Goal: Task Accomplishment & Management: Use online tool/utility

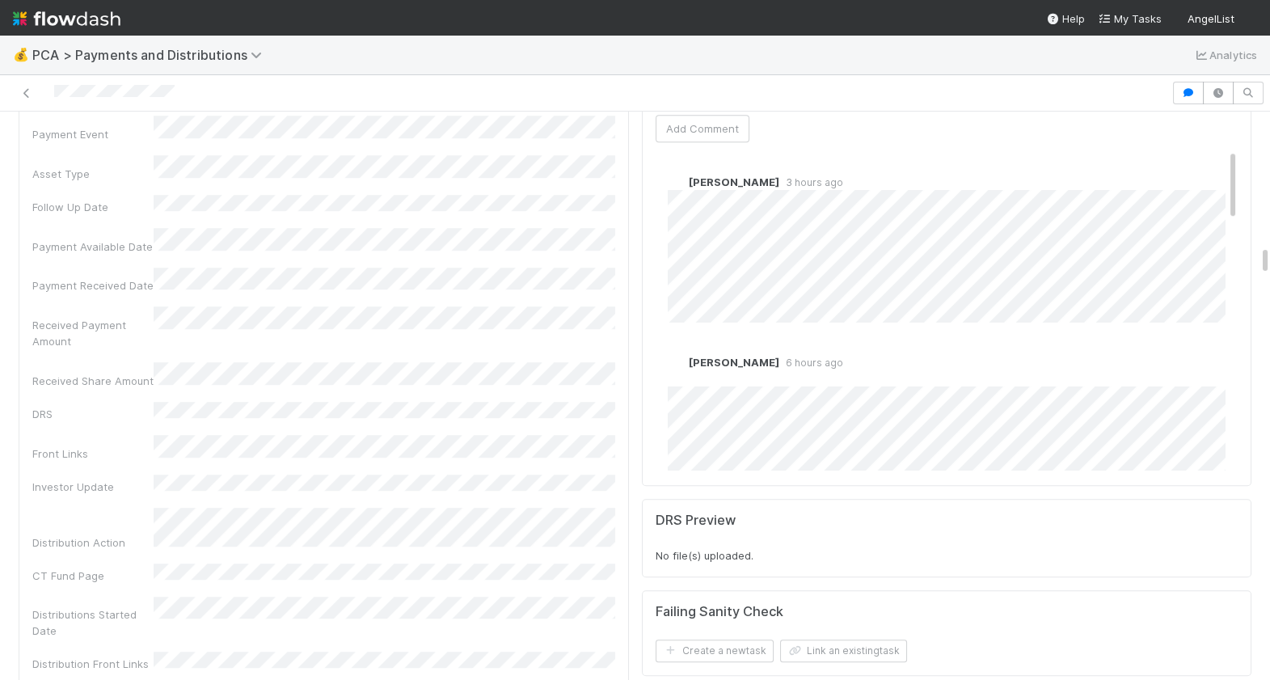
scroll to position [2846, 0]
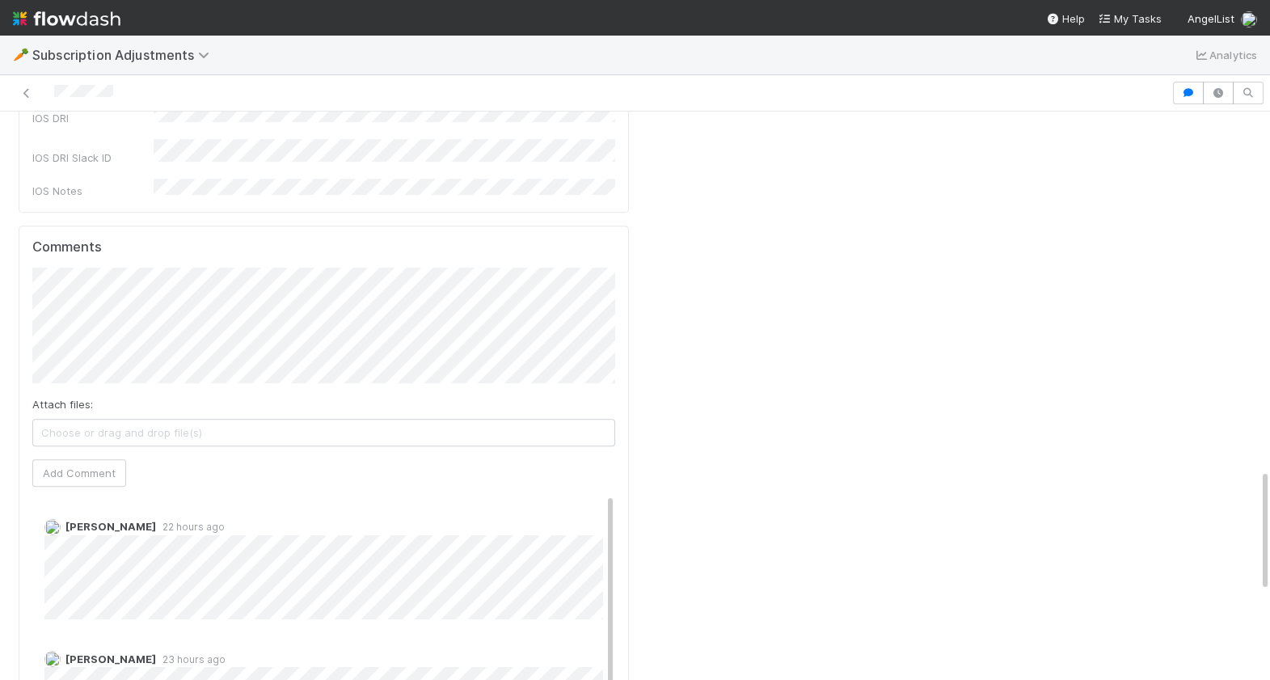
scroll to position [1690, 0]
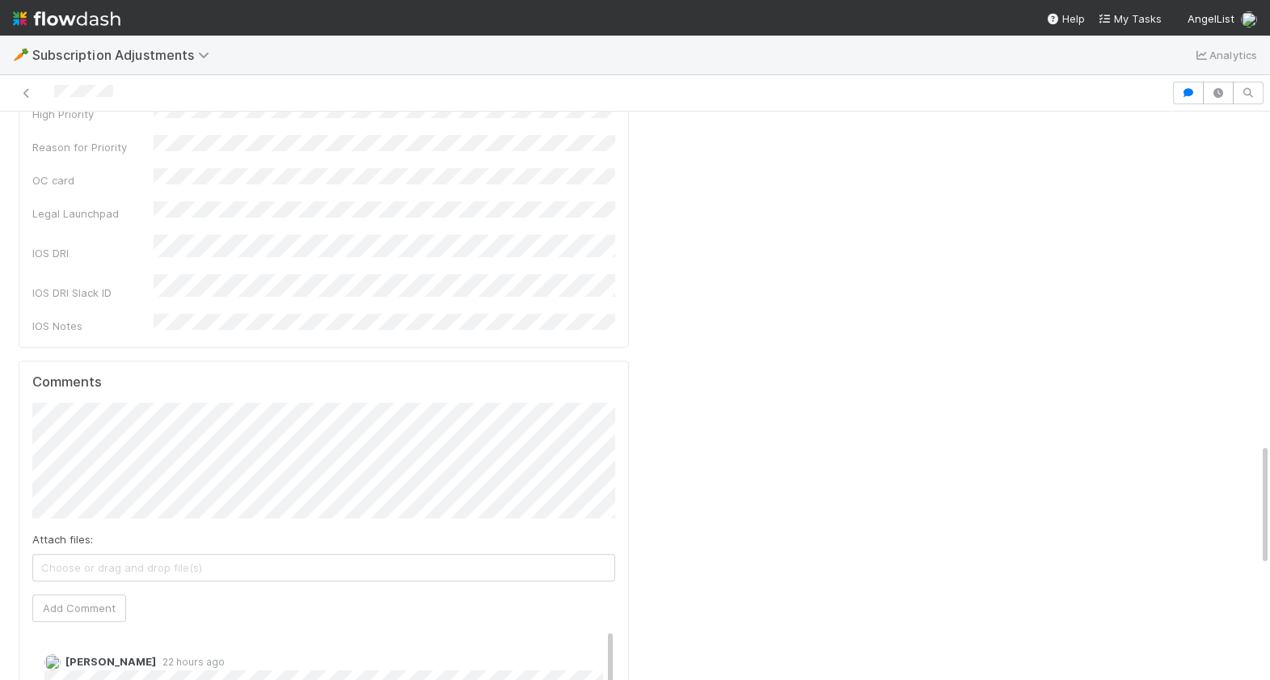
scroll to position [1561, 0]
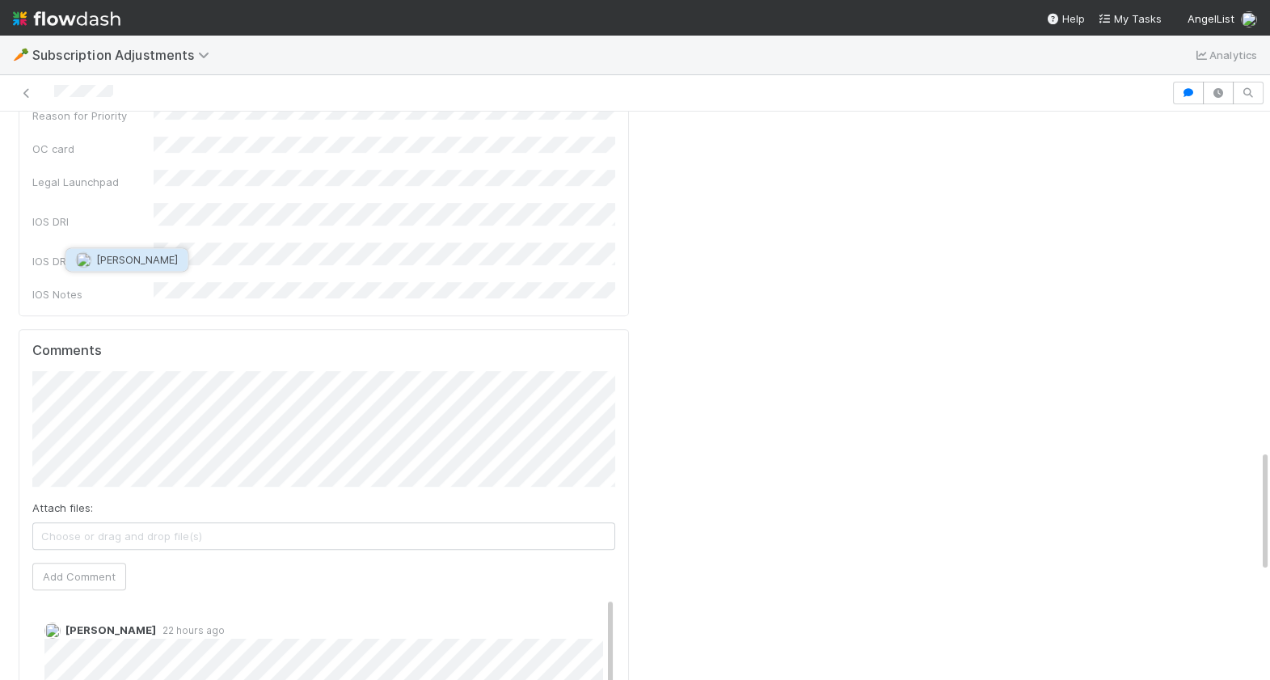
click at [154, 256] on button "[PERSON_NAME]" at bounding box center [127, 259] width 122 height 23
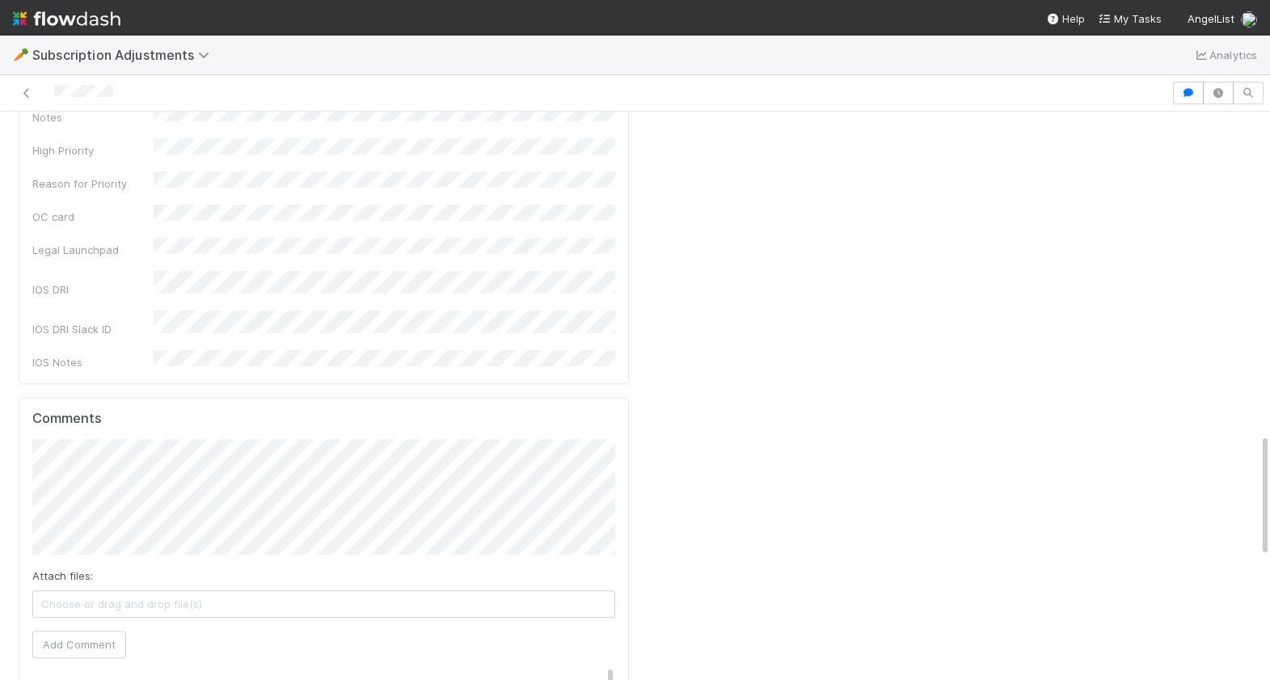
scroll to position [1485, 0]
click at [99, 639] on button "Add Comment" at bounding box center [79, 652] width 94 height 27
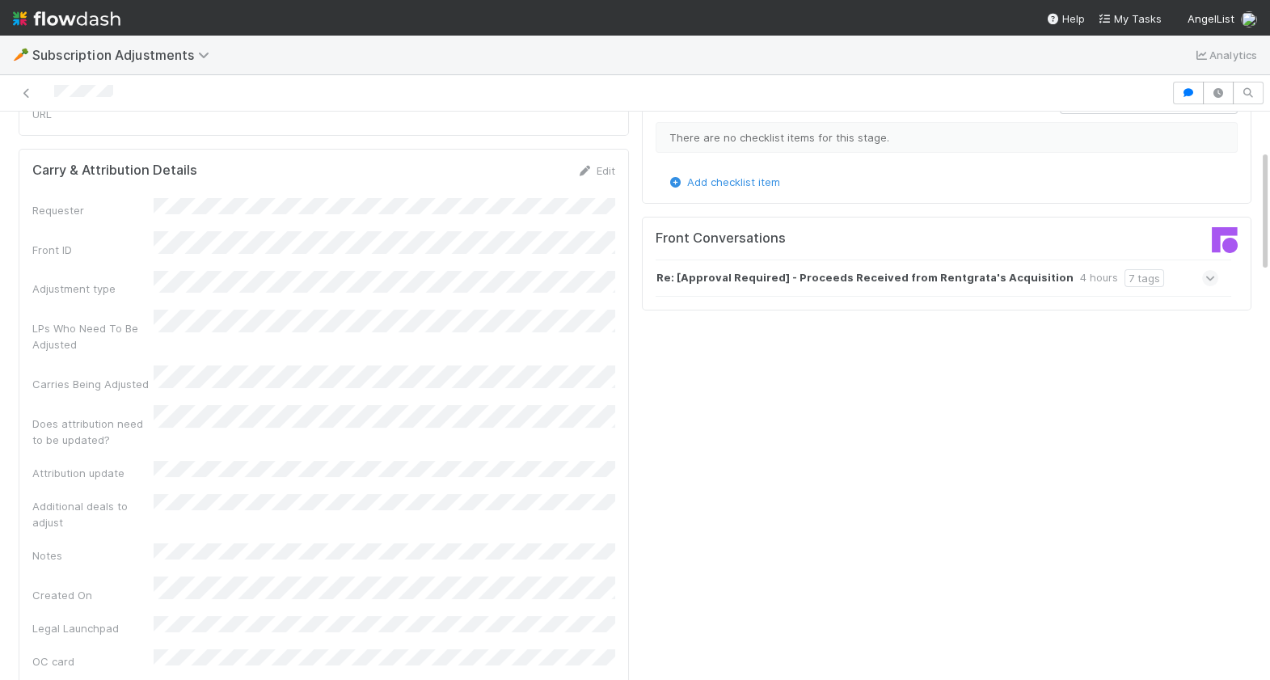
scroll to position [0, 0]
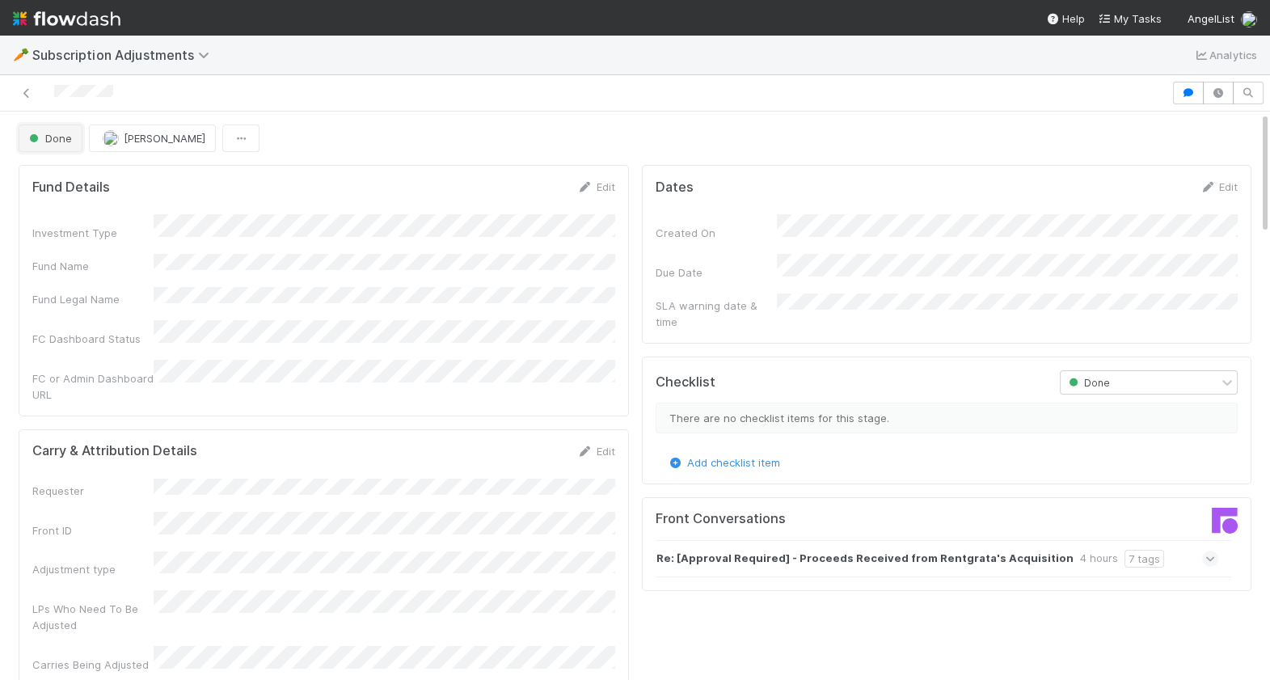
click at [61, 145] on button "Done" at bounding box center [51, 138] width 64 height 27
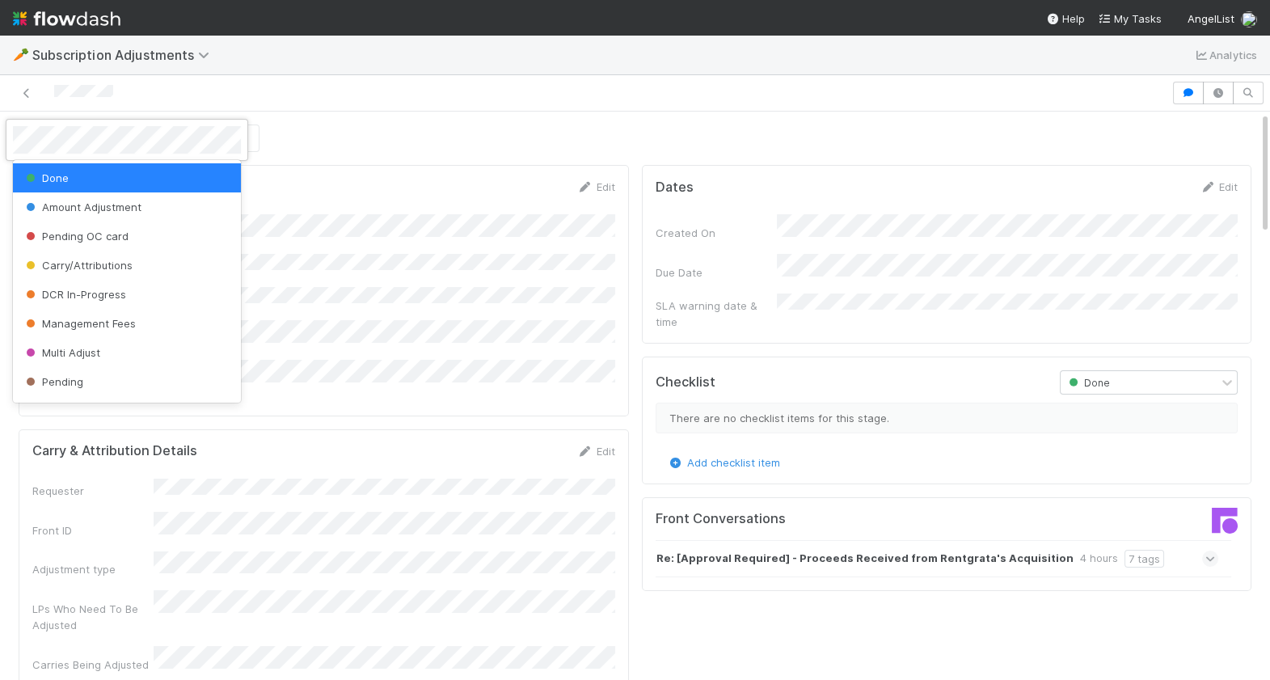
click at [469, 111] on div at bounding box center [635, 340] width 1270 height 680
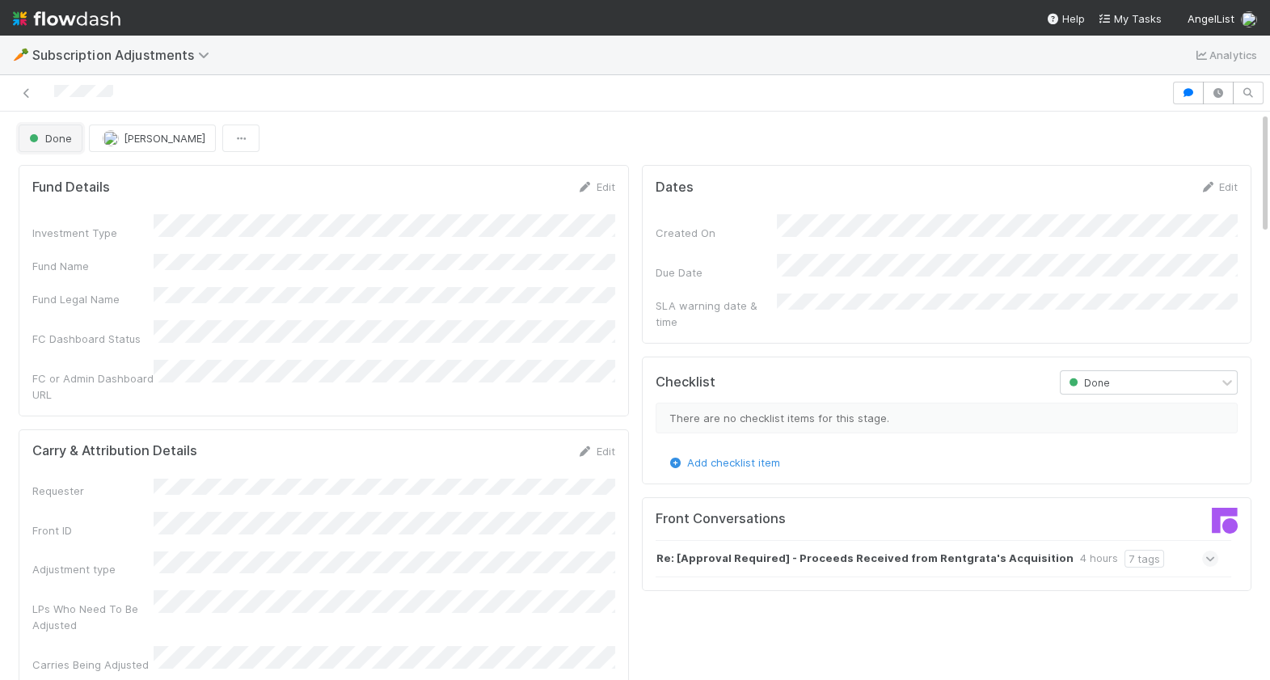
click at [57, 142] on span "Done" at bounding box center [49, 138] width 46 height 13
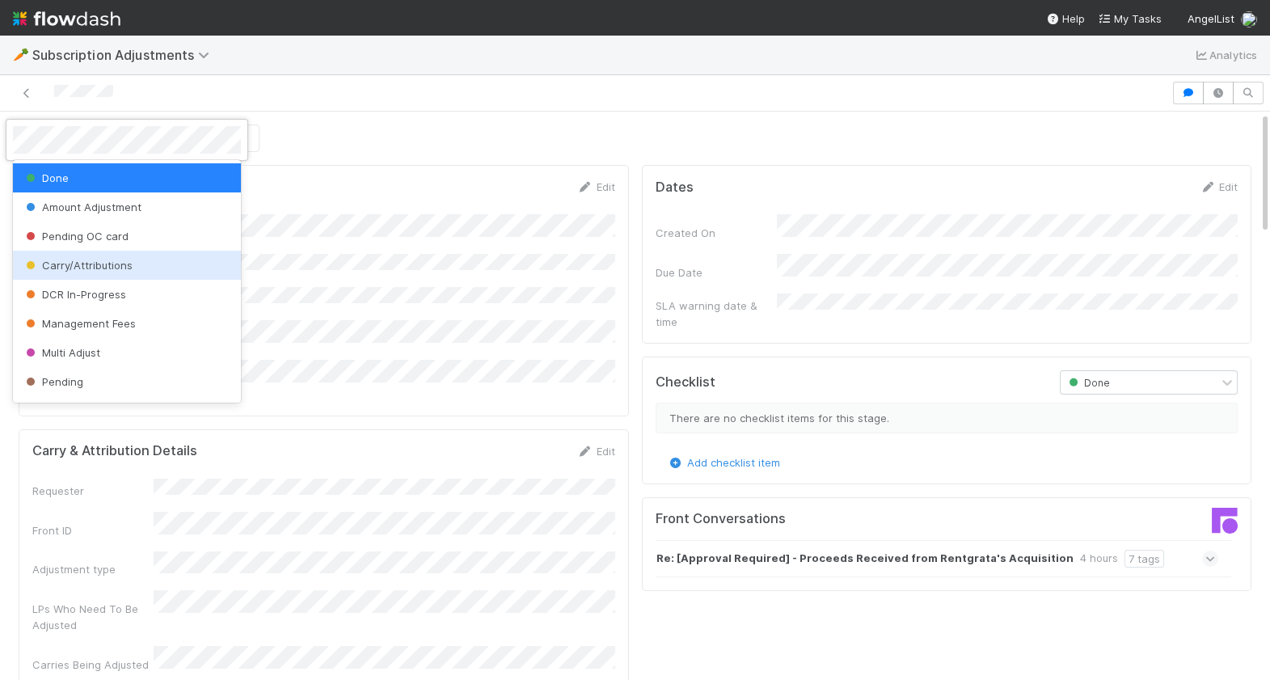
click at [98, 271] on div "Carry/Attributions" at bounding box center [127, 265] width 228 height 29
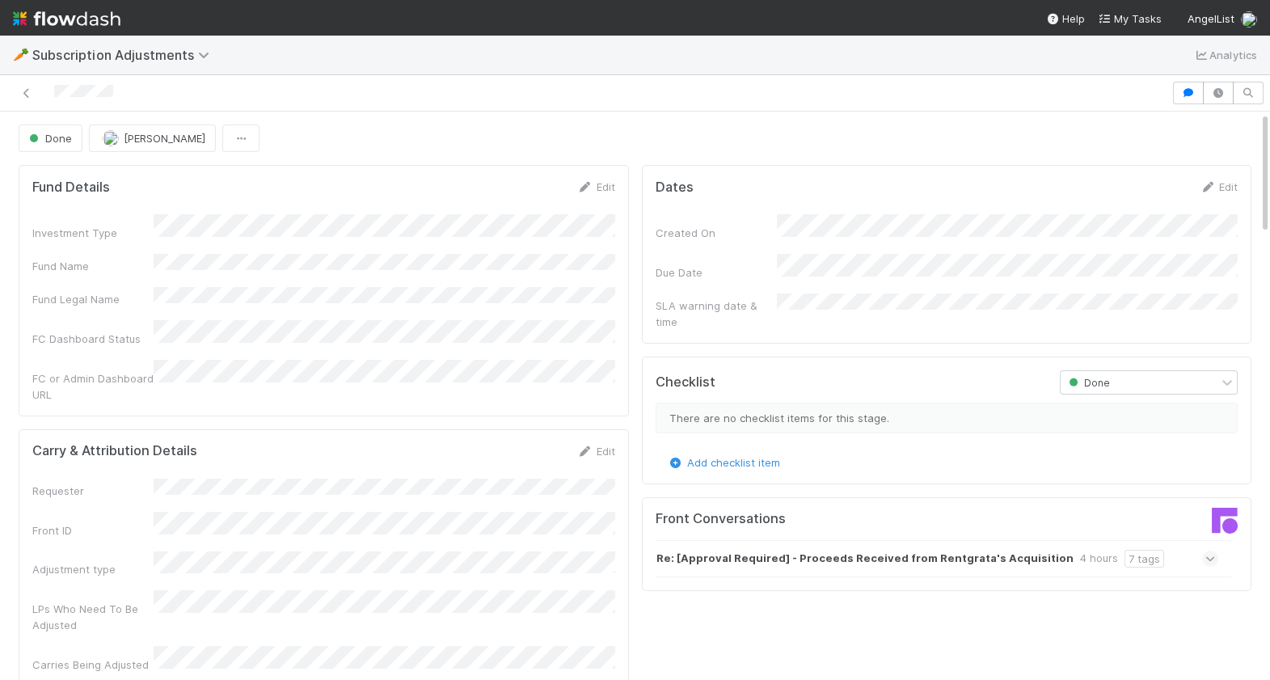
click at [342, 270] on div "Investment Type Fund Name Fund Legal Name FC Dashboard Status FC or Admin Dashb…" at bounding box center [323, 308] width 583 height 188
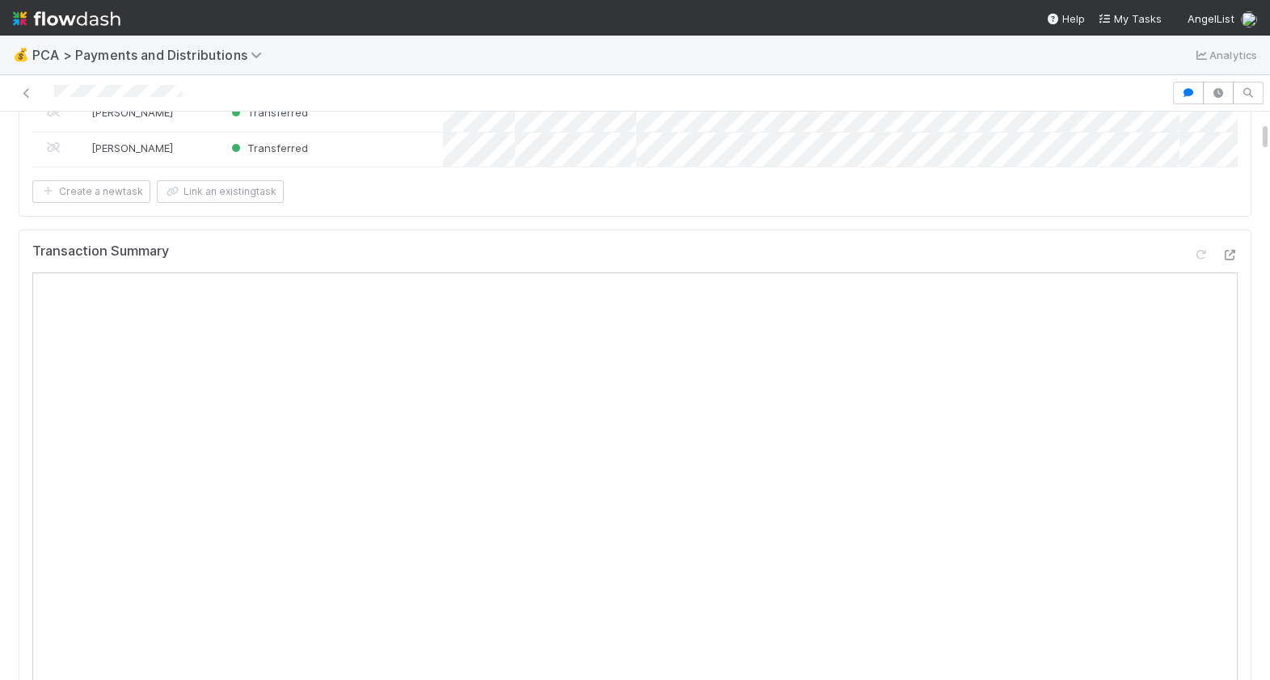
scroll to position [132, 0]
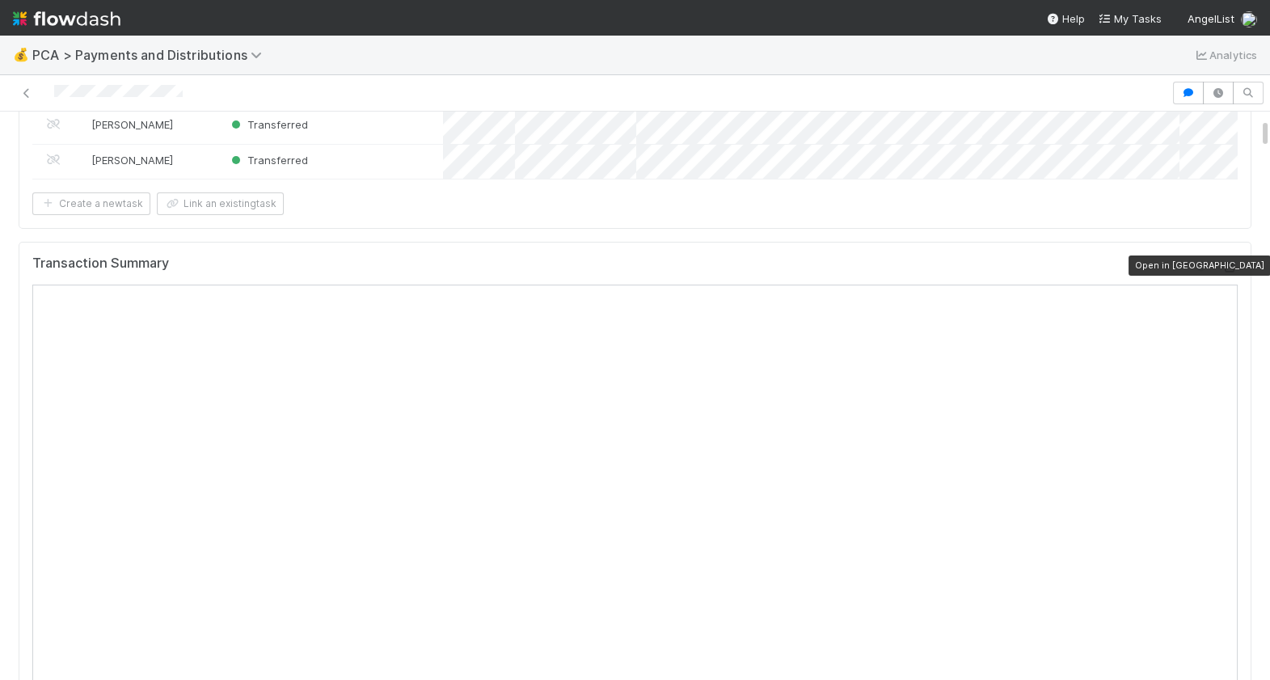
click at [1232, 262] on icon at bounding box center [1230, 267] width 16 height 11
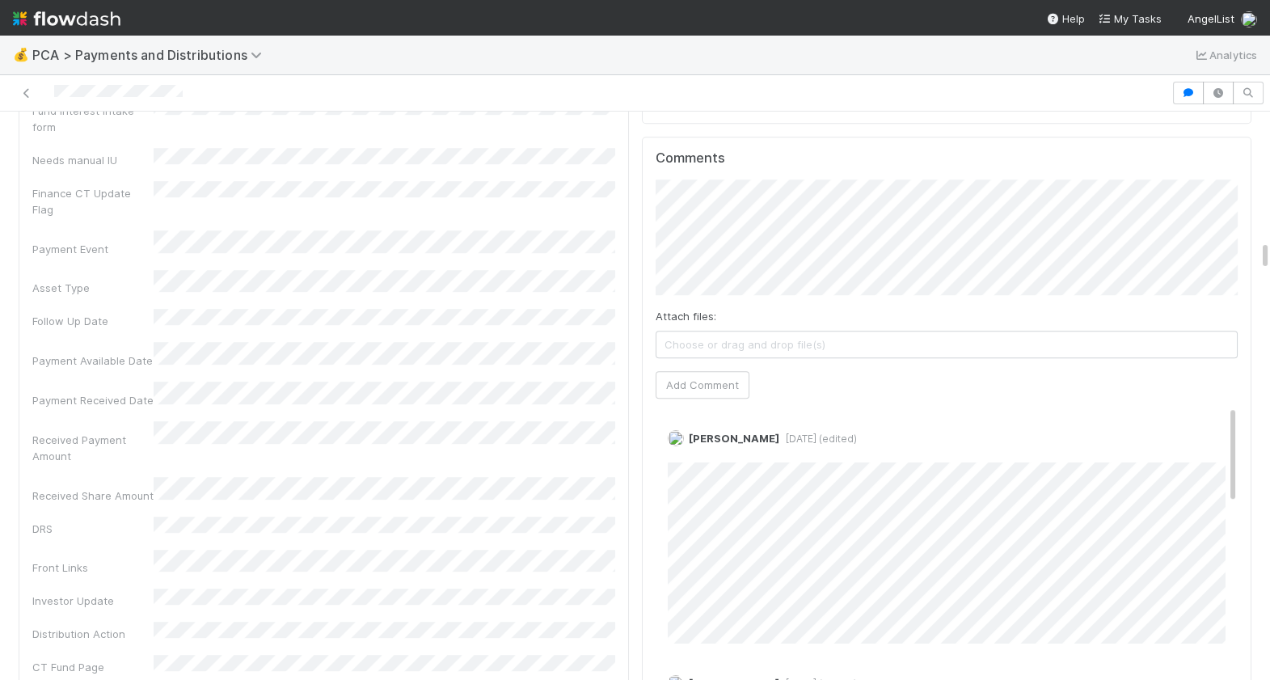
scroll to position [2707, 0]
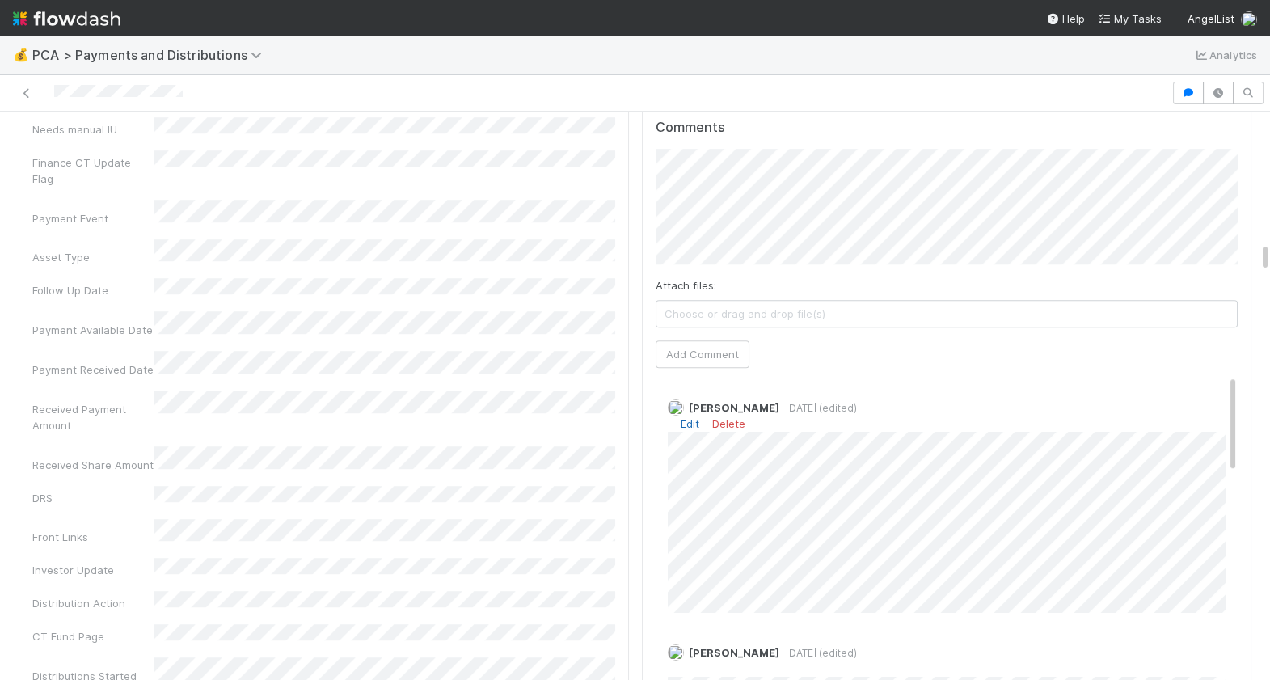
click at [686, 417] on link "Edit" at bounding box center [690, 423] width 19 height 13
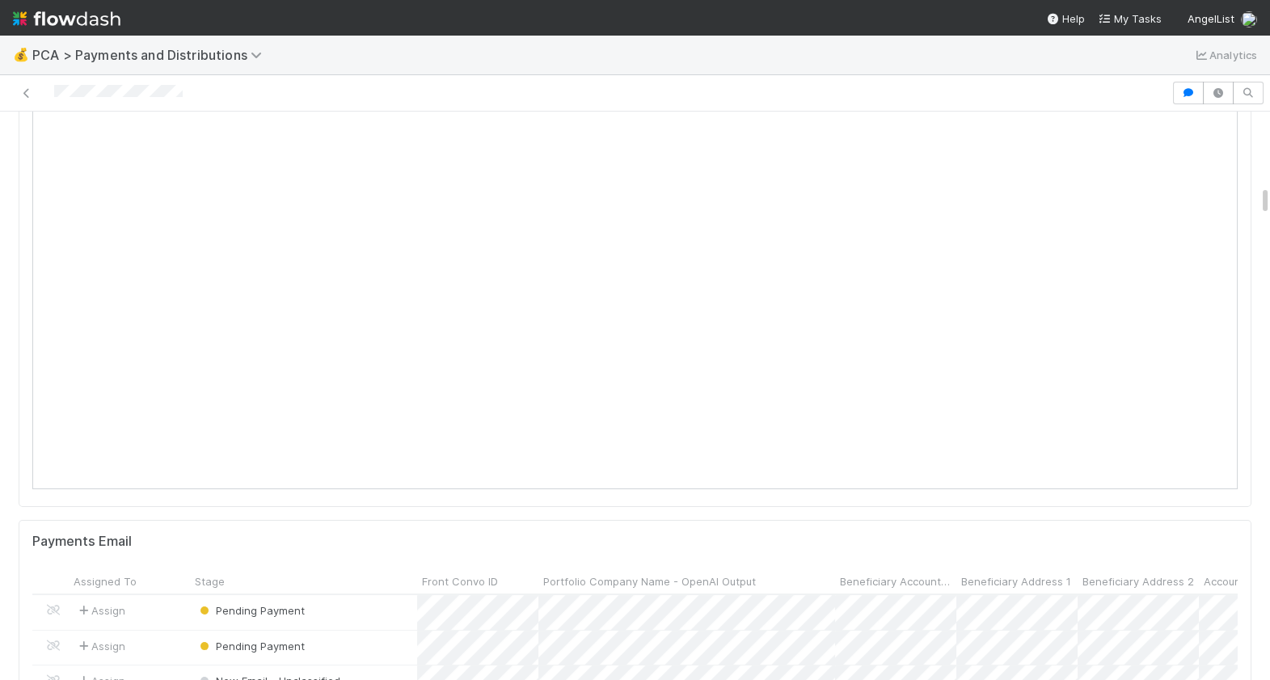
scroll to position [467, 0]
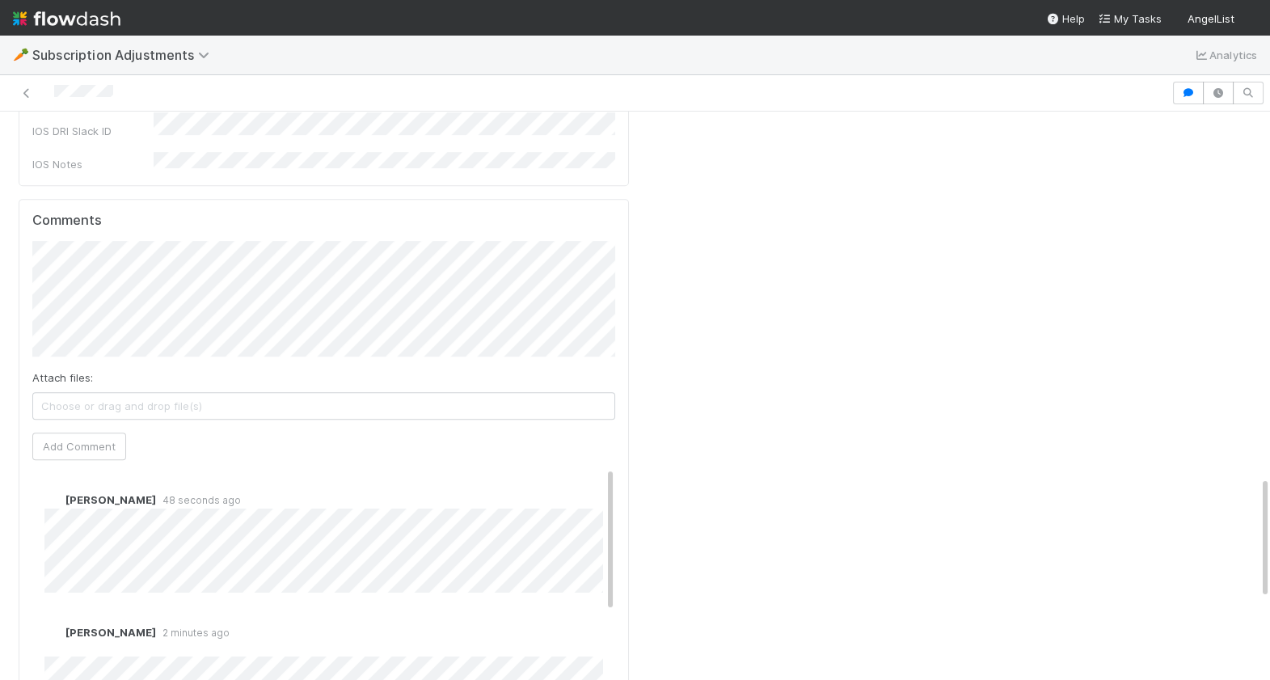
scroll to position [1747, 0]
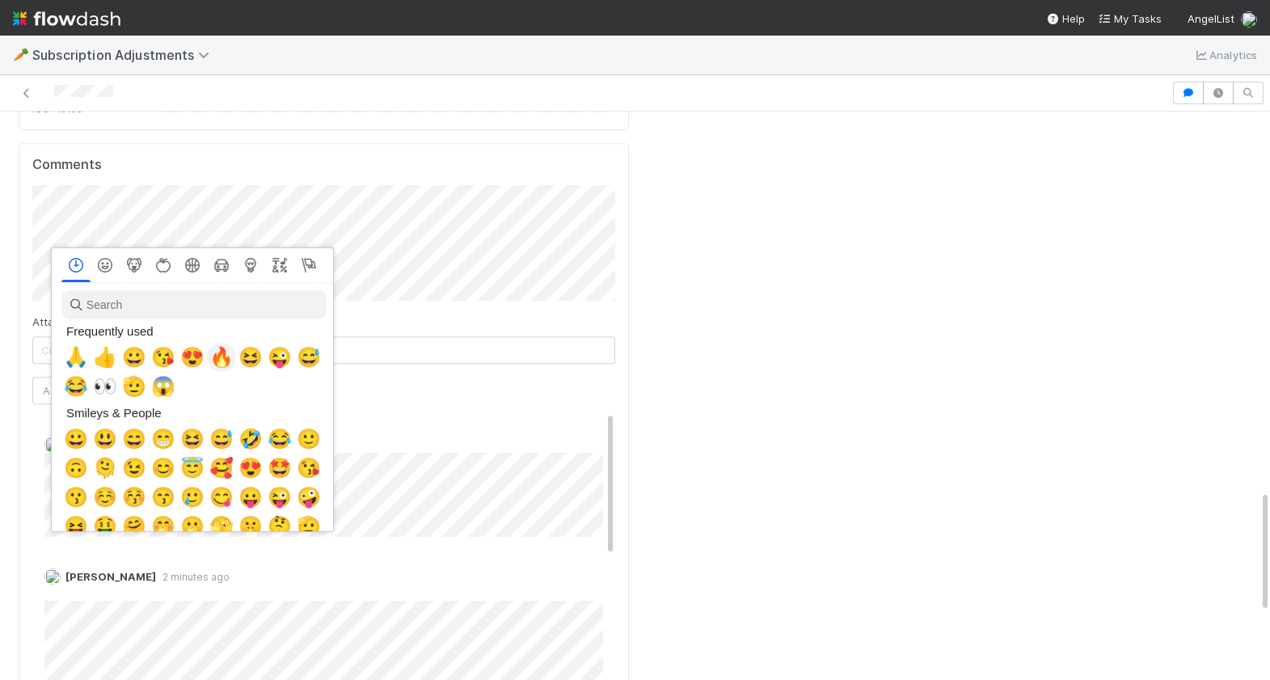
click at [217, 357] on span "🔥" at bounding box center [221, 357] width 24 height 23
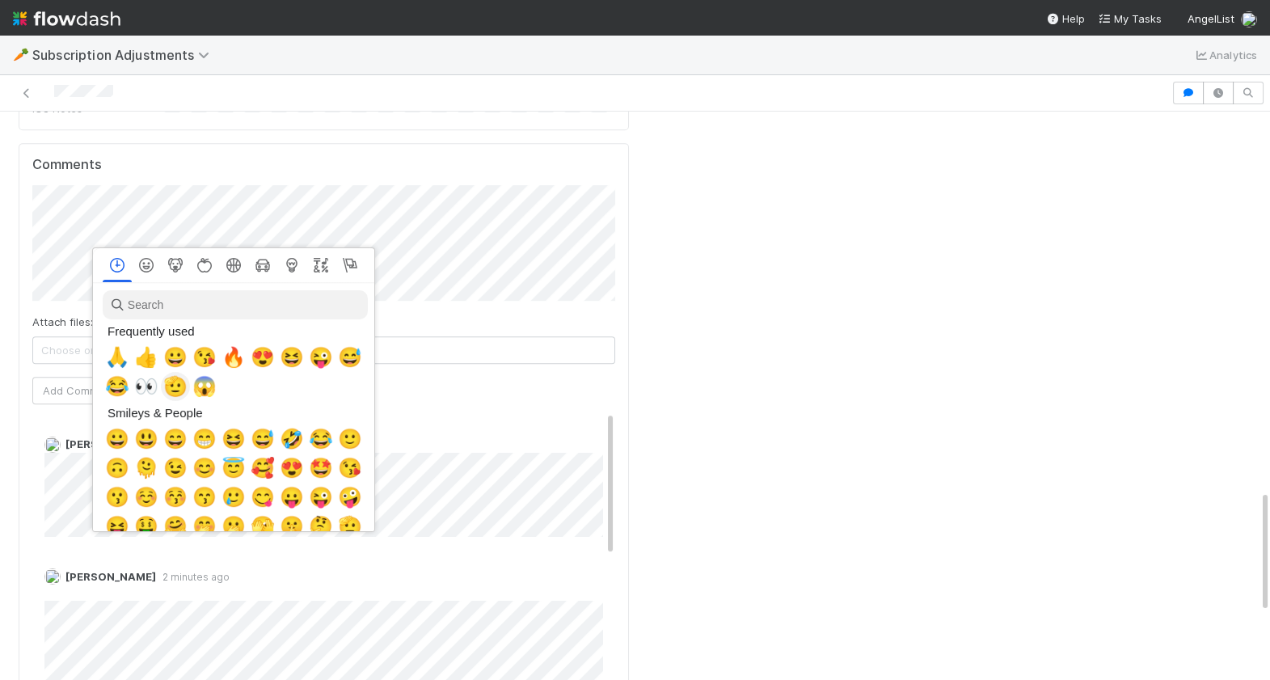
click at [185, 387] on div "🫡" at bounding box center [175, 386] width 29 height 29
